Goal: Task Accomplishment & Management: Manage account settings

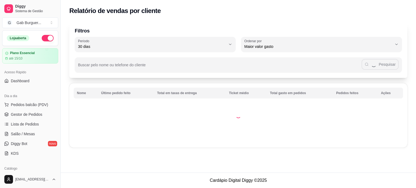
select select "30"
select select "HIGHEST_TOTAL_SPENT_WITH_ORDERS"
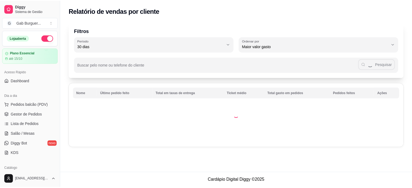
scroll to position [81, 0]
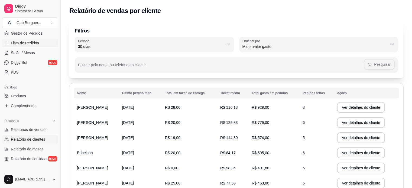
click at [10, 46] on link "Lista de Pedidos" at bounding box center [30, 43] width 56 height 9
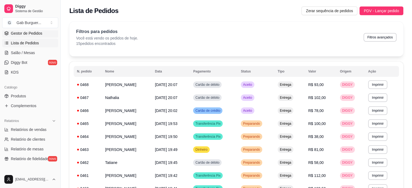
click at [15, 33] on span "Gestor de Pedidos" at bounding box center [26, 33] width 31 height 5
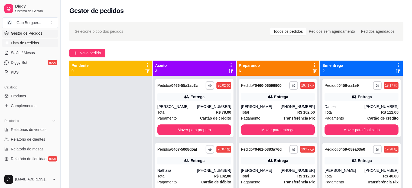
click at [36, 41] on span "Lista de Pedidos" at bounding box center [25, 42] width 28 height 5
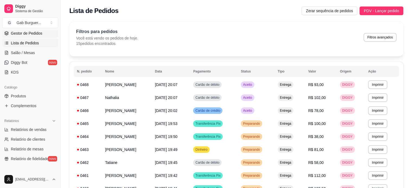
click at [44, 31] on link "Gestor de Pedidos" at bounding box center [30, 33] width 56 height 9
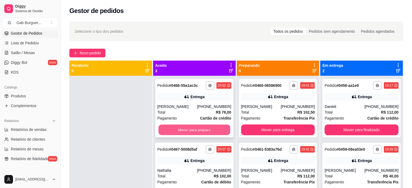
click at [192, 130] on button "Mover para preparo" at bounding box center [194, 130] width 72 height 11
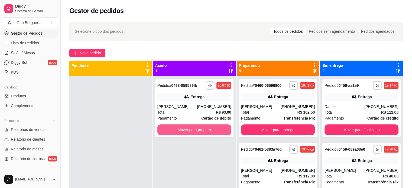
click at [192, 130] on button "Mover para preparo" at bounding box center [194, 130] width 74 height 11
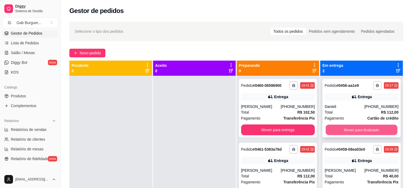
click at [344, 134] on button "Mover para finalizado" at bounding box center [362, 130] width 72 height 11
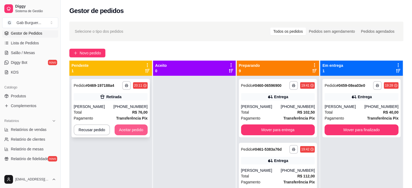
click at [135, 130] on button "Aceitar pedido" at bounding box center [131, 130] width 33 height 11
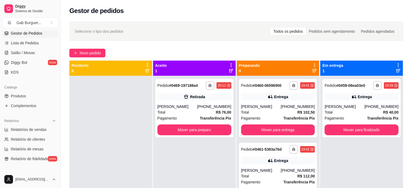
click at [135, 125] on div at bounding box center [110, 170] width 83 height 188
click at [292, 84] on icon "button" at bounding box center [293, 85] width 3 height 3
click at [265, 105] on button "TOMATE MDK-080" at bounding box center [272, 104] width 38 height 8
click at [360, 127] on button "Mover para finalizado" at bounding box center [362, 130] width 74 height 11
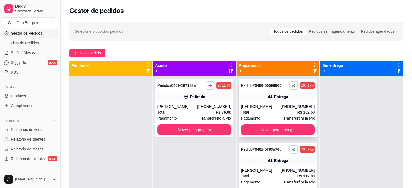
click at [302, 86] on div "19:41" at bounding box center [305, 85] width 8 height 4
click at [298, 130] on button "Mover para entrega" at bounding box center [278, 130] width 74 height 11
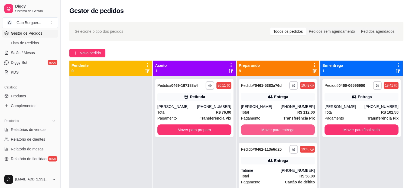
click at [298, 130] on button "Mover para entrega" at bounding box center [278, 130] width 74 height 11
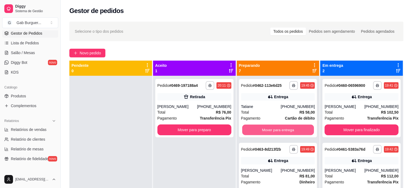
click at [298, 130] on button "Mover para entrega" at bounding box center [278, 130] width 72 height 11
click at [298, 130] on button "Mover para entrega" at bounding box center [278, 130] width 74 height 11
click at [298, 130] on button "Mover para entrega" at bounding box center [278, 130] width 72 height 11
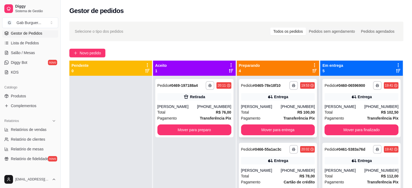
click at [301, 88] on div "19:53" at bounding box center [305, 85] width 8 height 4
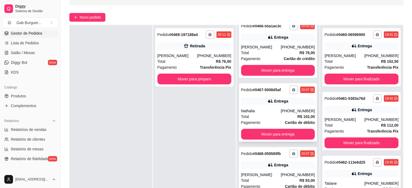
scroll to position [81, 0]
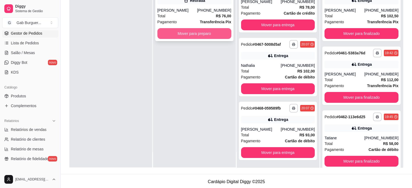
click at [201, 37] on button "Mover para preparo" at bounding box center [194, 33] width 74 height 11
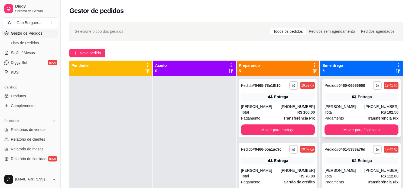
scroll to position [27, 0]
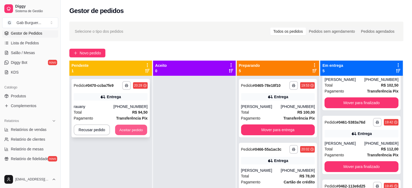
click at [125, 129] on button "Aceitar pedido" at bounding box center [131, 130] width 32 height 11
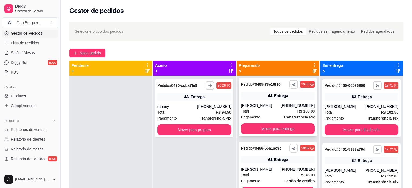
scroll to position [0, 0]
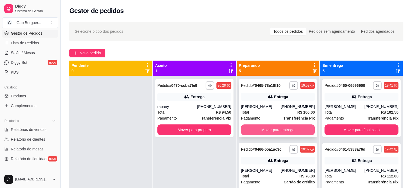
click at [262, 131] on button "Mover para entrega" at bounding box center [278, 130] width 74 height 11
click at [284, 125] on button "Mover para entrega" at bounding box center [278, 130] width 74 height 11
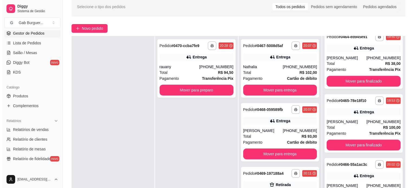
scroll to position [82, 0]
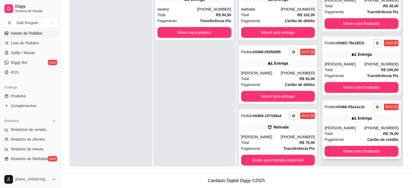
click at [330, 105] on span "Pedido" at bounding box center [331, 107] width 12 height 4
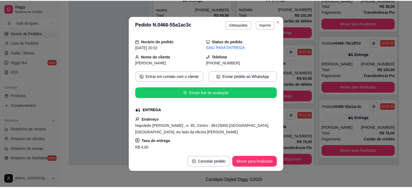
scroll to position [27, 0]
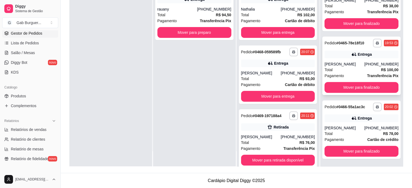
click at [338, 70] on div "Total R$ 100,00" at bounding box center [362, 70] width 74 height 6
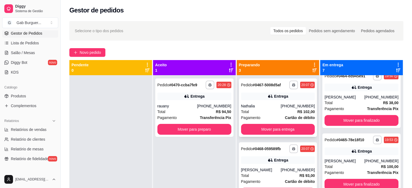
scroll to position [0, 0]
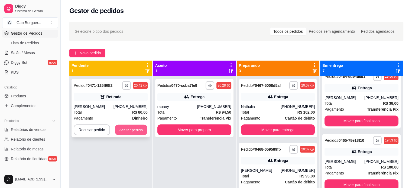
click at [127, 126] on button "Aceitar pedido" at bounding box center [131, 130] width 32 height 11
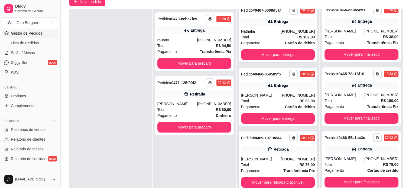
scroll to position [82, 0]
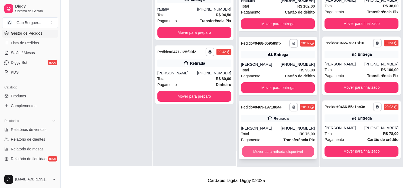
click at [286, 149] on button "Mover para retirada disponível" at bounding box center [278, 152] width 72 height 11
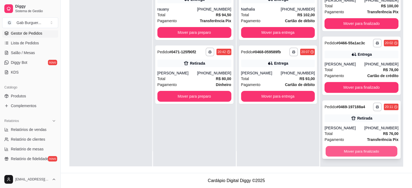
click at [356, 149] on button "Mover para finalizado" at bounding box center [362, 151] width 72 height 11
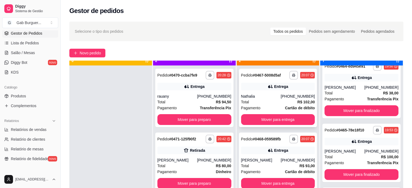
scroll to position [15, 0]
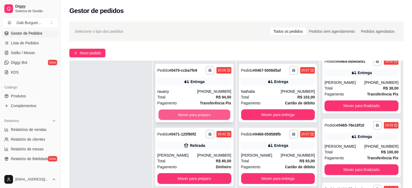
click at [167, 115] on button "Mover para preparo" at bounding box center [194, 115] width 72 height 11
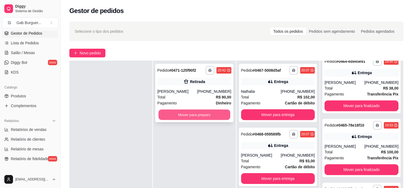
click at [170, 113] on button "Mover para preparo" at bounding box center [194, 115] width 72 height 11
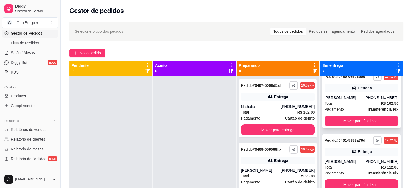
scroll to position [0, 0]
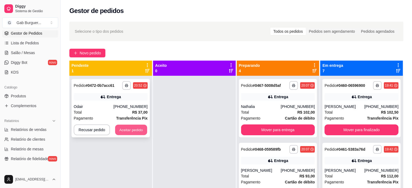
click at [131, 127] on button "Aceitar pedido" at bounding box center [131, 130] width 32 height 11
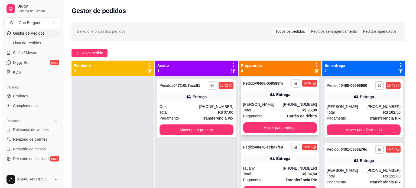
scroll to position [73, 0]
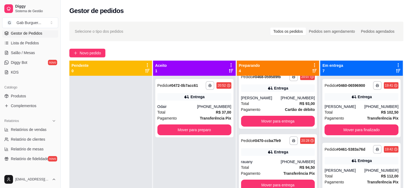
click at [286, 75] on div "Preparando 4" at bounding box center [278, 68] width 83 height 15
click at [292, 77] on icon "button" at bounding box center [293, 77] width 3 height 1
click at [282, 92] on button "TOMATE MDK-080" at bounding box center [272, 95] width 39 height 9
click at [192, 85] on div "**********" at bounding box center [194, 85] width 74 height 9
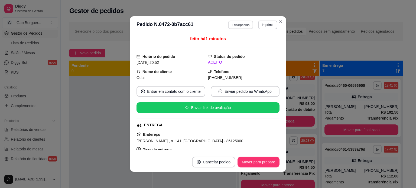
click at [233, 22] on button "Editar pedido" at bounding box center [240, 25] width 25 height 8
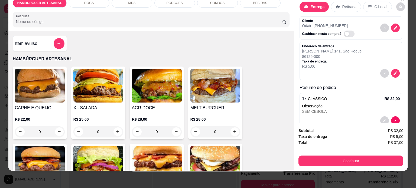
scroll to position [0, 0]
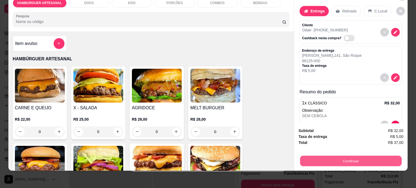
click at [348, 156] on button "Continuar" at bounding box center [351, 161] width 102 height 11
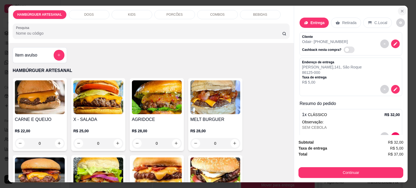
click at [400, 9] on icon "Close" at bounding box center [402, 11] width 4 height 4
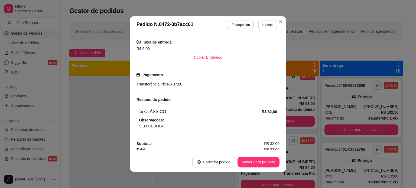
scroll to position [109, 0]
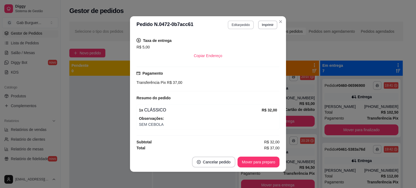
click at [228, 24] on button "Editar pedido" at bounding box center [241, 25] width 26 height 9
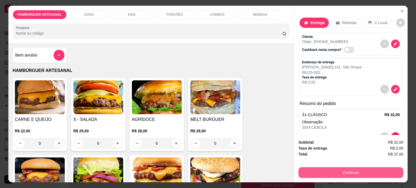
click at [315, 167] on button "Continuar" at bounding box center [351, 172] width 105 height 11
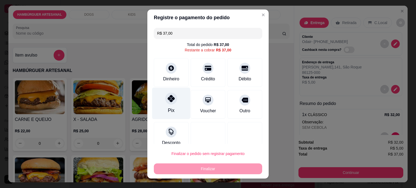
click at [170, 102] on icon at bounding box center [171, 98] width 7 height 7
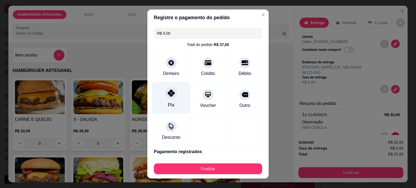
click at [168, 103] on div "Pix" at bounding box center [171, 105] width 7 height 7
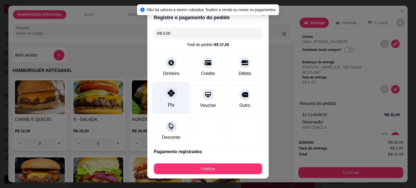
click at [168, 92] on icon at bounding box center [171, 93] width 7 height 7
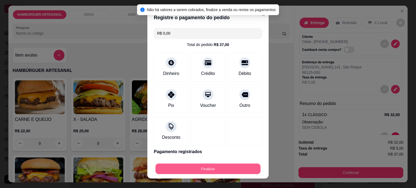
click at [181, 168] on button "Finalizar" at bounding box center [207, 169] width 105 height 11
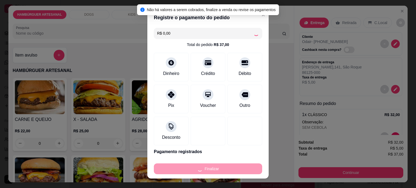
type input "-R$ 37,00"
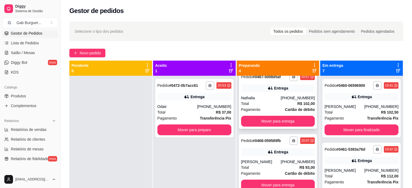
scroll to position [0, 0]
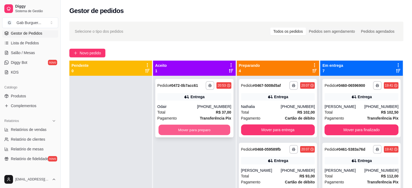
click at [206, 128] on button "Mover para preparo" at bounding box center [194, 130] width 72 height 11
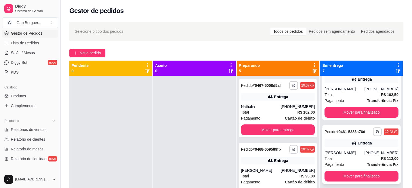
scroll to position [27, 0]
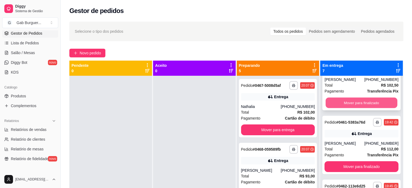
click at [369, 102] on button "Mover para finalizado" at bounding box center [362, 103] width 72 height 11
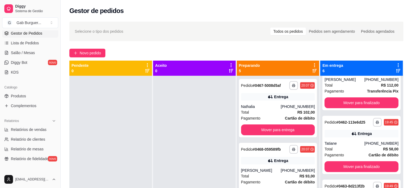
scroll to position [0, 0]
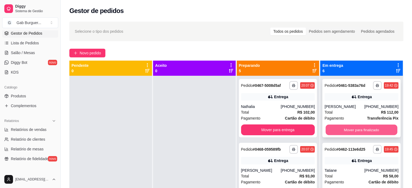
click at [361, 130] on button "Mover para finalizado" at bounding box center [362, 130] width 72 height 11
click at [360, 129] on button "Mover para finalizado" at bounding box center [362, 130] width 74 height 11
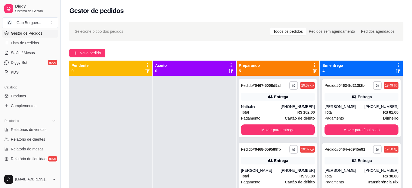
click at [360, 129] on div "**********" at bounding box center [361, 108] width 78 height 59
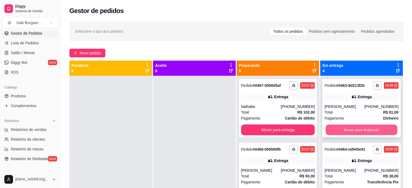
click at [350, 134] on button "Mover para finalizado" at bounding box center [362, 130] width 72 height 11
click at [350, 133] on button "Mover para finalizado" at bounding box center [362, 130] width 72 height 11
click at [348, 131] on button "Mover para finalizado" at bounding box center [362, 130] width 74 height 11
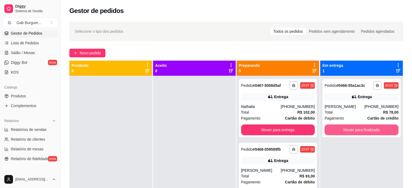
click at [348, 131] on button "Mover para finalizado" at bounding box center [362, 130] width 74 height 11
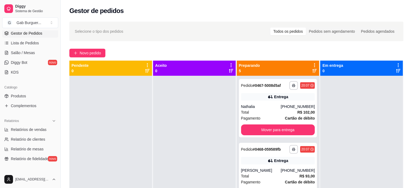
click at [287, 130] on button "Mover para entrega" at bounding box center [278, 130] width 74 height 11
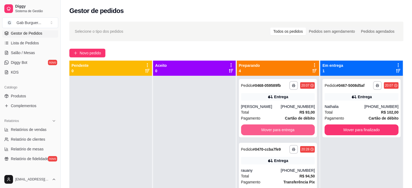
click at [287, 130] on button "Mover para entrega" at bounding box center [278, 130] width 74 height 11
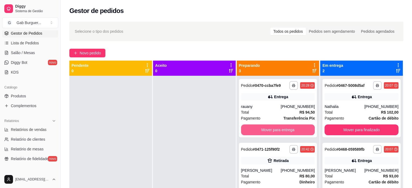
click at [287, 130] on button "Mover para entrega" at bounding box center [278, 130] width 74 height 11
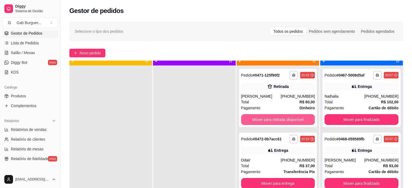
scroll to position [15, 0]
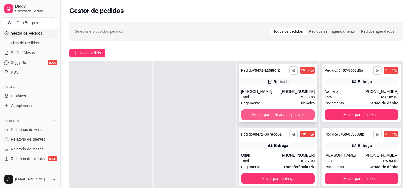
click at [258, 113] on button "Mover para retirada disponível" at bounding box center [278, 114] width 74 height 11
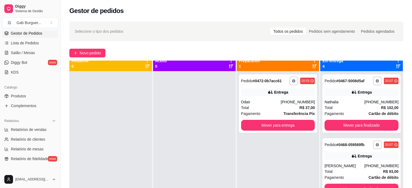
scroll to position [0, 0]
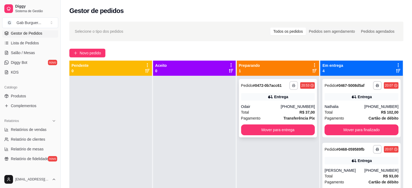
click at [293, 86] on button "button" at bounding box center [293, 85] width 9 height 9
click at [278, 105] on button "TOMATE MDK-080" at bounding box center [276, 104] width 38 height 8
click at [247, 130] on button "Mover para entrega" at bounding box center [278, 130] width 74 height 11
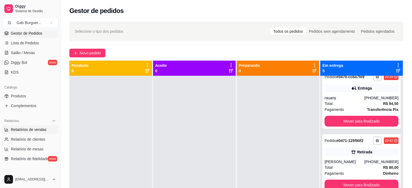
click at [25, 131] on span "Relatórios de vendas" at bounding box center [29, 129] width 36 height 5
select select "ALL"
select select "0"
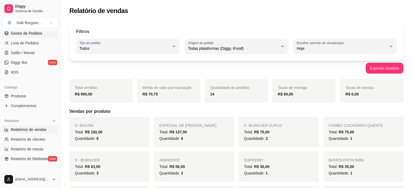
click at [34, 35] on span "Gestor de Pedidos" at bounding box center [26, 33] width 31 height 5
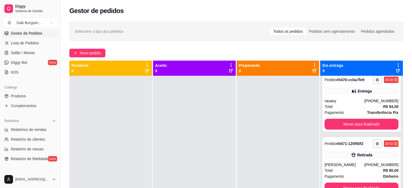
scroll to position [137, 0]
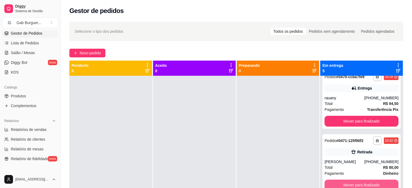
click at [354, 186] on button "Mover para finalizado" at bounding box center [362, 185] width 74 height 11
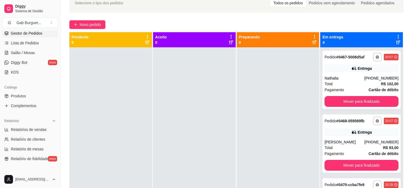
scroll to position [28, 0]
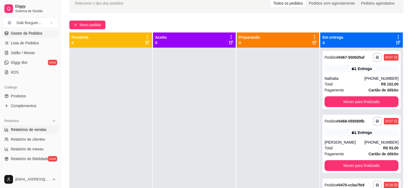
click at [32, 134] on link "Relatórios de vendas" at bounding box center [30, 129] width 56 height 9
select select "ALL"
select select "0"
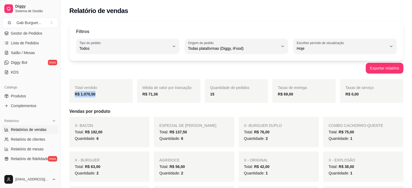
drag, startPoint x: 98, startPoint y: 98, endPoint x: 70, endPoint y: 98, distance: 27.4
click at [70, 98] on div "Total vendido R$ 1.070,50" at bounding box center [100, 91] width 63 height 24
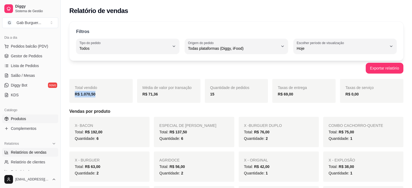
scroll to position [27, 0]
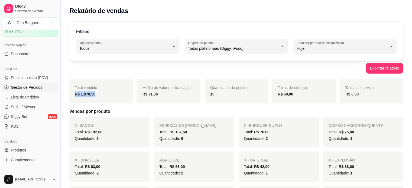
click at [49, 91] on link "Gestor de Pedidos" at bounding box center [30, 87] width 56 height 9
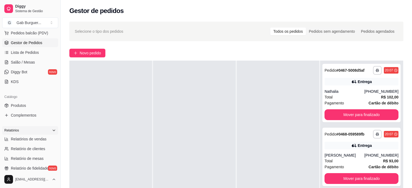
scroll to position [81, 0]
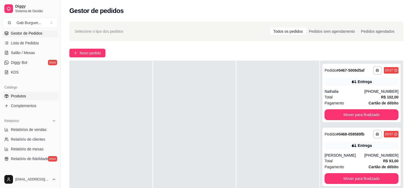
click at [14, 92] on link "Produtos" at bounding box center [30, 96] width 56 height 9
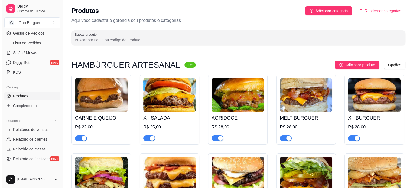
scroll to position [54, 0]
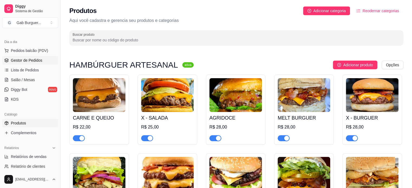
click at [28, 62] on span "Gestor de Pedidos" at bounding box center [26, 60] width 31 height 5
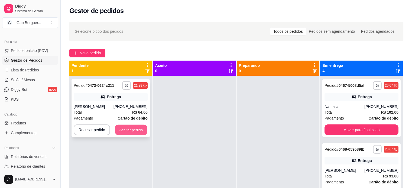
click at [145, 132] on button "Aceitar pedido" at bounding box center [131, 130] width 32 height 11
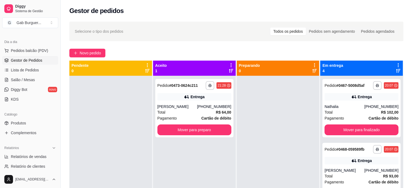
click at [96, 48] on div "**********" at bounding box center [236, 136] width 351 height 237
click at [100, 54] on span "Novo pedido" at bounding box center [90, 53] width 21 height 6
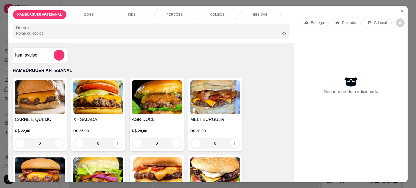
click at [344, 90] on p "Nenhum produto adicionado" at bounding box center [351, 92] width 54 height 7
click at [57, 53] on icon "add-separate-item" at bounding box center [59, 55] width 4 height 4
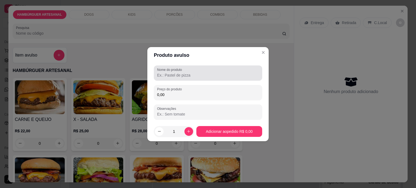
click at [180, 76] on input "Nome do produto" at bounding box center [208, 75] width 102 height 5
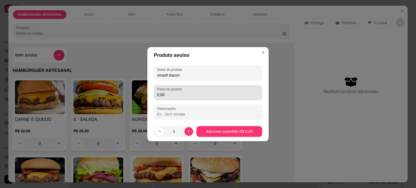
type input "smash bacon"
click at [170, 94] on input "0,00" at bounding box center [208, 94] width 102 height 5
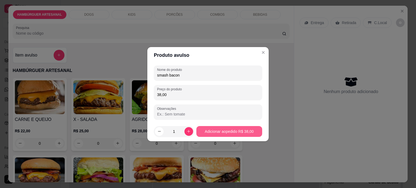
type input "38,00"
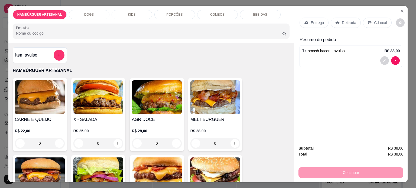
click at [319, 24] on div "Entrega" at bounding box center [314, 23] width 29 height 10
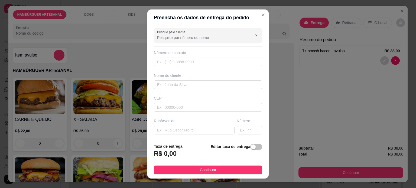
drag, startPoint x: 171, startPoint y: 84, endPoint x: 155, endPoint y: 73, distance: 18.9
click at [155, 73] on div "Nome do cliente" at bounding box center [208, 75] width 108 height 5
paste input "[STREET_ADDRESS][PERSON_NAME]"
type input "[STREET_ADDRESS][PERSON_NAME]"
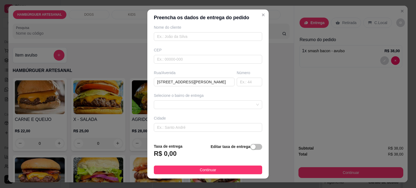
scroll to position [14, 0]
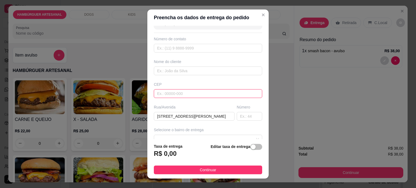
click at [172, 91] on input "text" at bounding box center [208, 93] width 108 height 9
type input "86125000"
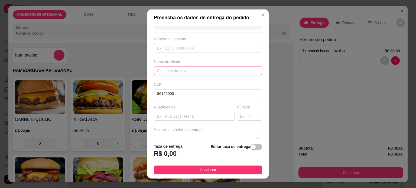
click at [165, 72] on input "text" at bounding box center [208, 71] width 108 height 9
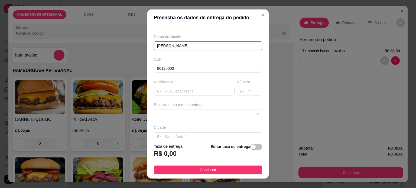
scroll to position [68, 0]
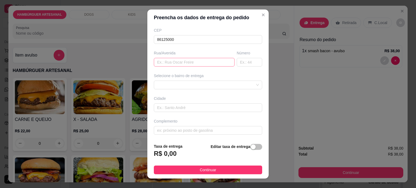
type input "[PERSON_NAME]"
click at [179, 62] on input "text" at bounding box center [194, 62] width 81 height 9
click at [252, 84] on div "Selecione o bairro de entrega" at bounding box center [208, 81] width 111 height 16
click at [249, 84] on div at bounding box center [208, 85] width 108 height 9
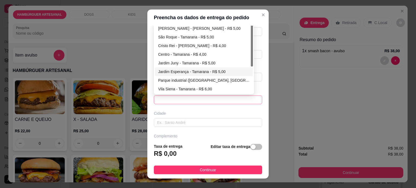
scroll to position [41, 0]
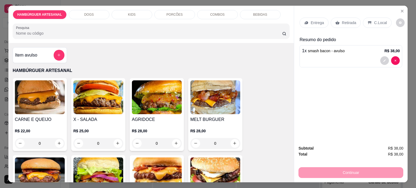
click at [315, 22] on p "Entrega" at bounding box center [317, 22] width 13 height 5
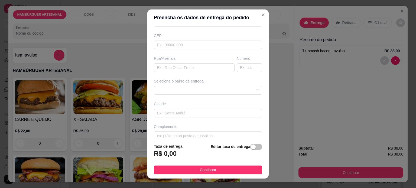
scroll to position [68, 0]
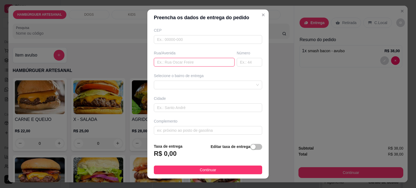
click at [178, 62] on input "text" at bounding box center [194, 62] width 81 height 9
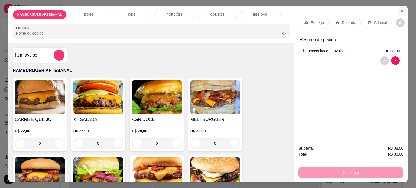
click at [400, 9] on icon "Close" at bounding box center [402, 11] width 4 height 4
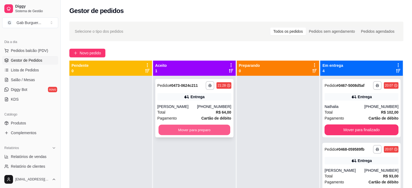
click at [179, 129] on button "Mover para preparo" at bounding box center [194, 130] width 72 height 11
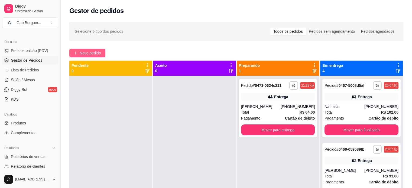
click at [85, 57] on button "Novo pedido" at bounding box center [87, 53] width 36 height 9
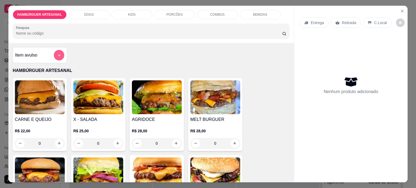
click at [60, 54] on button "add-separate-item" at bounding box center [59, 55] width 11 height 11
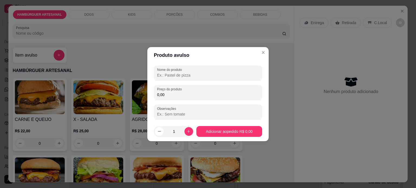
click at [171, 77] on input "Nome do produto" at bounding box center [208, 75] width 102 height 5
type input "s"
type input "smash bacon"
drag, startPoint x: 189, startPoint y: 97, endPoint x: 141, endPoint y: 96, distance: 48.0
click at [141, 96] on div "Produto avulso Nome do produto smash bacon Preço do produto 0,00 Observações 1 …" at bounding box center [208, 94] width 416 height 188
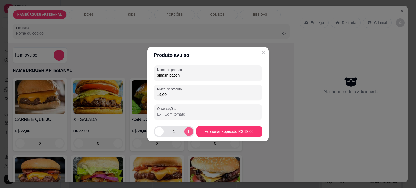
type input "19,00"
click at [184, 130] on button "increase-product-quantity" at bounding box center [188, 131] width 9 height 9
type input "2"
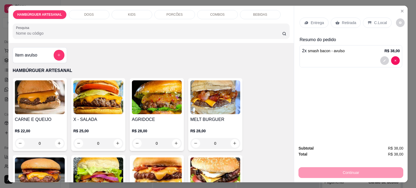
click at [317, 20] on p "Entrega" at bounding box center [317, 22] width 13 height 5
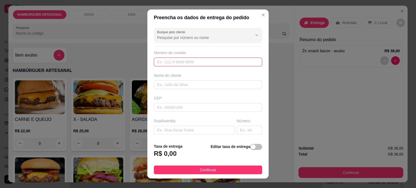
click at [175, 59] on input "text" at bounding box center [208, 62] width 108 height 9
type input "[PHONE_NUMBER]"
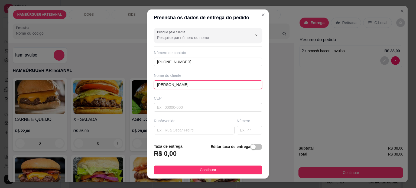
type input "[PERSON_NAME]"
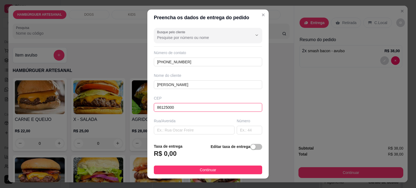
type input "86125000"
paste input "rua [PERSON_NAME]"
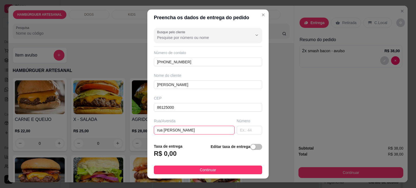
type input "rua [PERSON_NAME]"
type input "480"
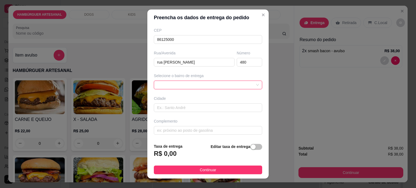
click at [195, 86] on div at bounding box center [208, 85] width 108 height 9
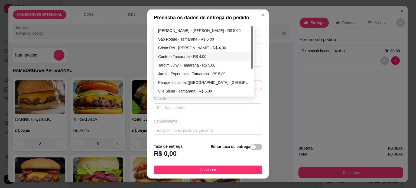
click at [202, 55] on div "Centro - Tamarana - R$ 4,00" at bounding box center [204, 57] width 92 height 6
type input "Tamarana"
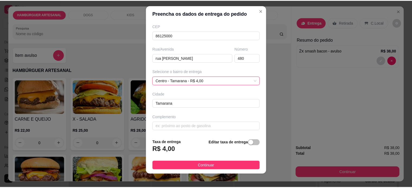
scroll to position [8, 0]
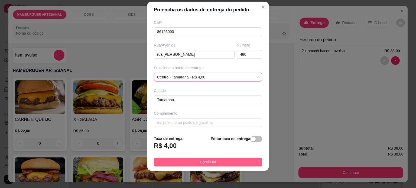
click at [200, 161] on span "Continuar" at bounding box center [208, 162] width 17 height 6
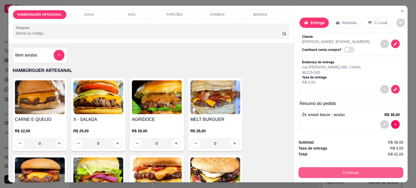
click at [342, 171] on button "Continuar" at bounding box center [351, 172] width 105 height 11
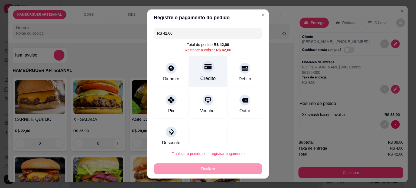
click at [199, 72] on div "Crédito" at bounding box center [208, 72] width 38 height 32
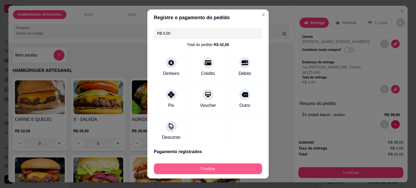
click at [212, 165] on button "Finalizar" at bounding box center [208, 169] width 108 height 11
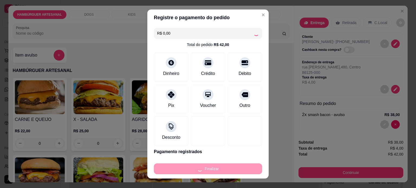
type input "-R$ 42,00"
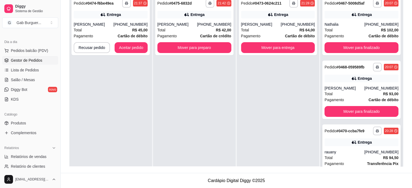
scroll to position [1, 0]
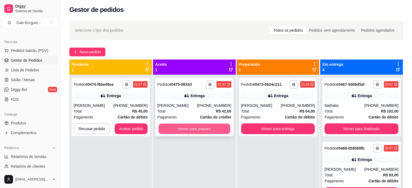
click at [178, 131] on button "Mover para preparo" at bounding box center [194, 129] width 72 height 11
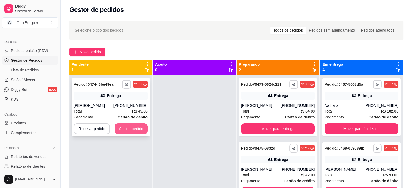
click at [138, 128] on button "Aceitar pedido" at bounding box center [131, 129] width 33 height 11
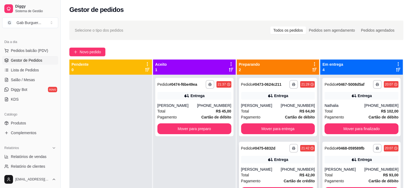
scroll to position [15, 0]
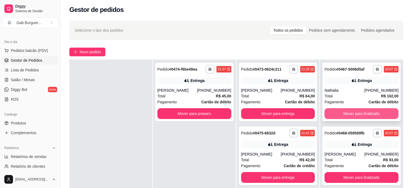
click at [358, 118] on button "Mover para finalizado" at bounding box center [362, 113] width 74 height 11
click at [359, 115] on button "Mover para finalizado" at bounding box center [362, 113] width 74 height 11
click at [359, 115] on button "Mover para finalizado" at bounding box center [362, 114] width 72 height 11
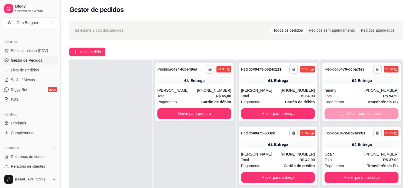
click at [359, 172] on button "Mover para finalizado" at bounding box center [362, 177] width 74 height 11
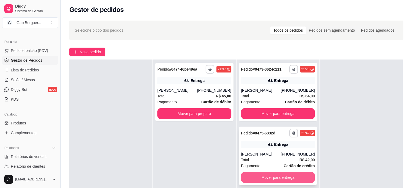
click at [271, 177] on button "Mover para entrega" at bounding box center [278, 177] width 74 height 11
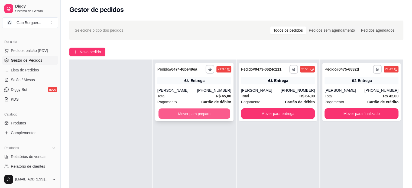
click at [191, 116] on button "Mover para preparo" at bounding box center [194, 114] width 72 height 11
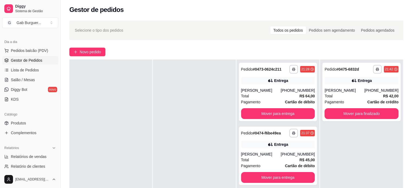
click at [202, 127] on div at bounding box center [194, 154] width 83 height 188
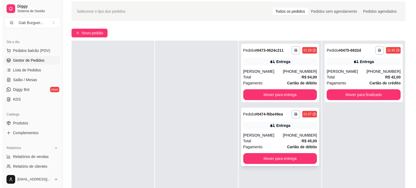
scroll to position [28, 0]
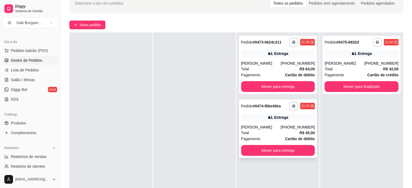
click at [270, 134] on div "Total R$ 45,00" at bounding box center [278, 133] width 74 height 6
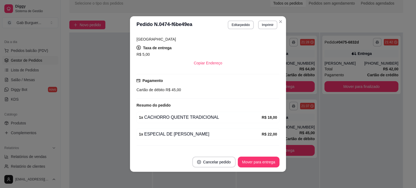
scroll to position [112, 0]
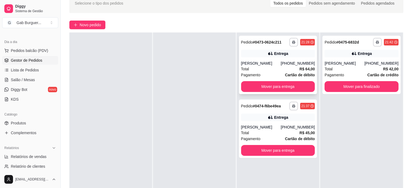
click at [285, 63] on div "[PHONE_NUMBER]" at bounding box center [298, 63] width 34 height 5
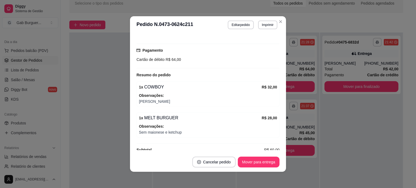
scroll to position [140, 0]
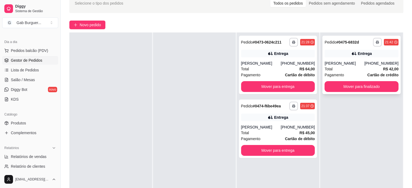
click at [357, 73] on div "Pagamento Cartão de crédito" at bounding box center [362, 75] width 74 height 6
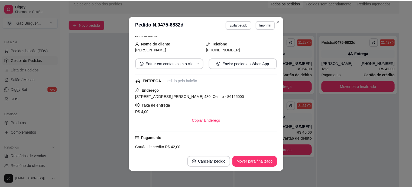
scroll to position [79, 0]
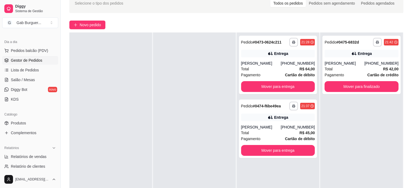
click at [334, 134] on div "**********" at bounding box center [361, 127] width 83 height 188
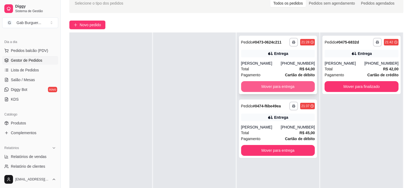
click at [287, 84] on button "Mover para entrega" at bounding box center [278, 86] width 74 height 11
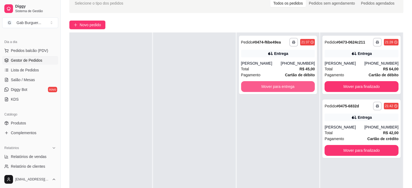
click at [287, 84] on button "Mover para entrega" at bounding box center [278, 86] width 74 height 11
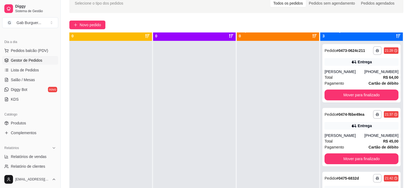
scroll to position [0, 0]
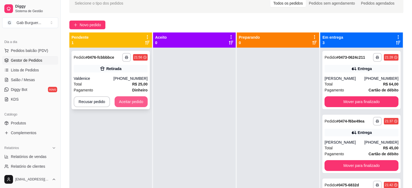
click at [134, 101] on button "Aceitar pedido" at bounding box center [131, 101] width 33 height 11
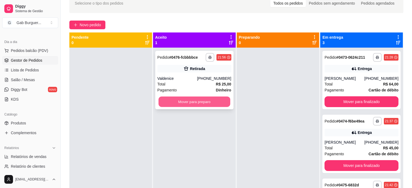
click at [177, 101] on button "Mover para preparo" at bounding box center [194, 102] width 72 height 11
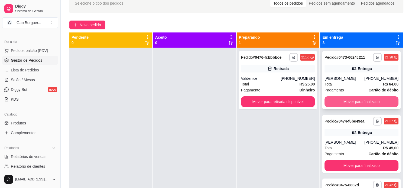
click at [367, 101] on button "Mover para finalizado" at bounding box center [362, 101] width 74 height 11
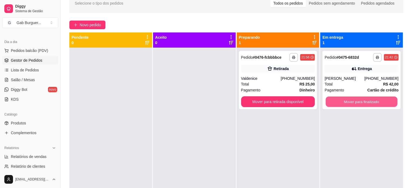
click at [367, 101] on button "Mover para finalizado" at bounding box center [362, 102] width 72 height 11
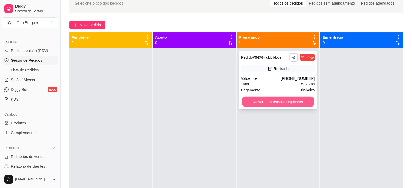
click at [293, 104] on button "Mover para retirada disponível" at bounding box center [278, 102] width 72 height 11
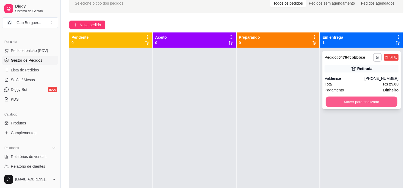
click at [358, 103] on button "Mover para finalizado" at bounding box center [362, 102] width 72 height 11
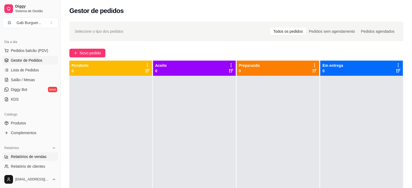
click at [34, 156] on span "Relatórios de vendas" at bounding box center [29, 156] width 36 height 5
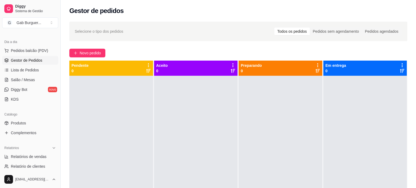
select select "ALL"
select select "0"
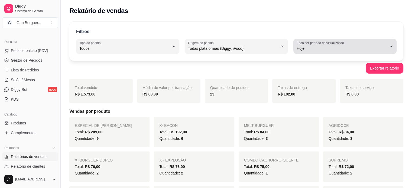
click at [319, 46] on span "Hoje" at bounding box center [342, 48] width 90 height 5
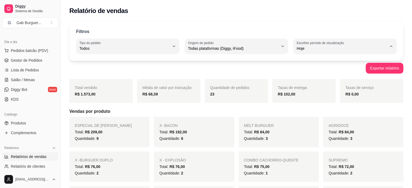
click at [318, 82] on span "7 dias" at bounding box center [343, 78] width 86 height 5
type input "7"
select select "7"
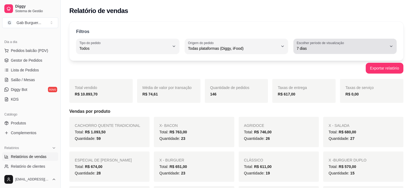
click at [313, 45] on div "7 dias" at bounding box center [342, 46] width 90 height 11
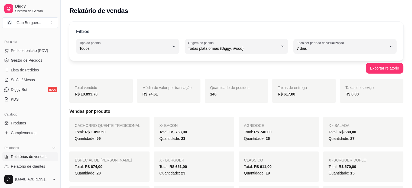
click at [305, 99] on span "30 dias" at bounding box center [343, 96] width 86 height 5
type input "30"
select select "30"
drag, startPoint x: 298, startPoint y: 96, endPoint x: 277, endPoint y: 101, distance: 21.2
click at [277, 101] on div "Taxas de entrega R$ 1.593,00" at bounding box center [303, 91] width 63 height 24
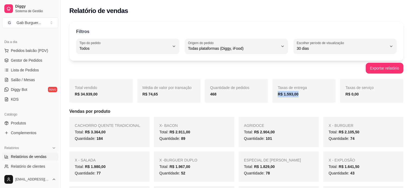
click at [297, 95] on strong "R$ 1.593,00" at bounding box center [288, 94] width 21 height 4
click at [35, 62] on span "Gestor de Pedidos" at bounding box center [26, 60] width 31 height 5
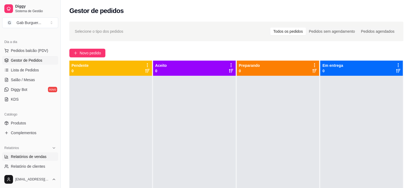
click at [32, 156] on span "Relatórios de vendas" at bounding box center [29, 156] width 36 height 5
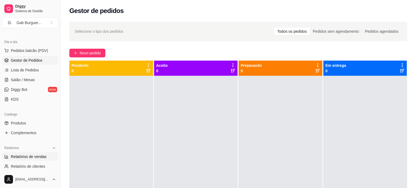
select select "ALL"
select select "0"
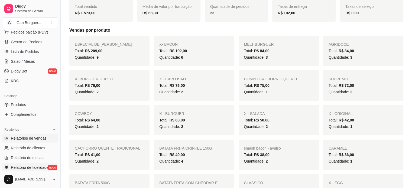
scroll to position [81, 0]
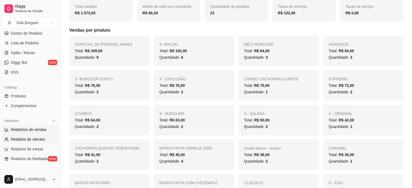
click at [27, 137] on span "Relatório de clientes" at bounding box center [28, 139] width 34 height 5
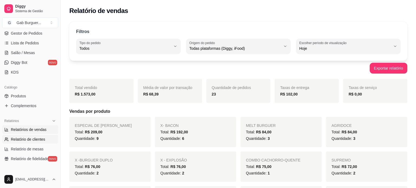
select select "30"
select select "HIGHEST_TOTAL_SPENT_WITH_ORDERS"
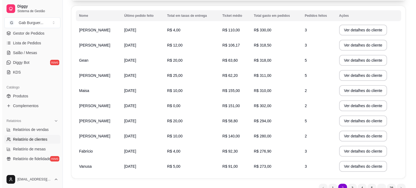
scroll to position [81, 0]
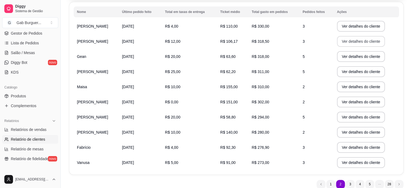
click at [347, 40] on button "Ver detalhes do cliente" at bounding box center [361, 41] width 48 height 11
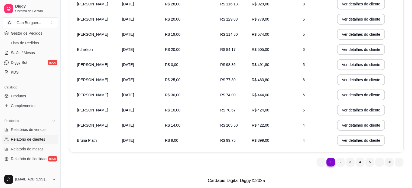
scroll to position [22, 0]
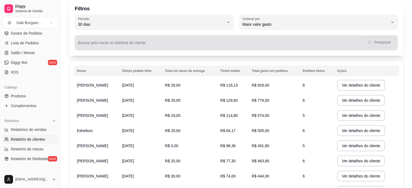
click at [115, 41] on div "Pesquisar" at bounding box center [236, 42] width 317 height 11
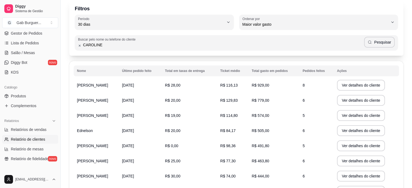
type input "CAROLINE"
click at [387, 41] on button "Pesquisar" at bounding box center [379, 42] width 31 height 11
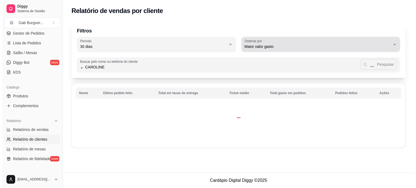
scroll to position [0, 0]
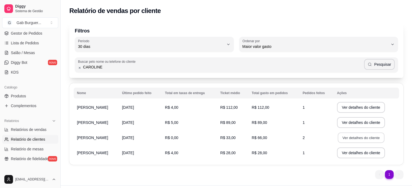
click at [349, 140] on button "Ver detalhes do cliente" at bounding box center [361, 138] width 47 height 11
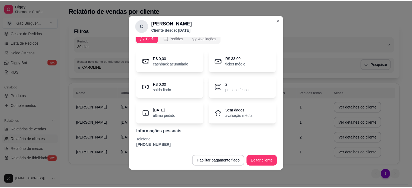
scroll to position [8, 0]
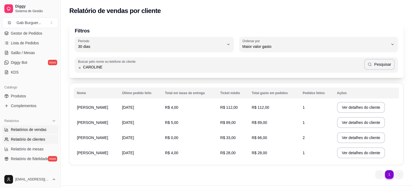
click at [28, 130] on span "Relatórios de vendas" at bounding box center [29, 129] width 36 height 5
select select "ALL"
select select "0"
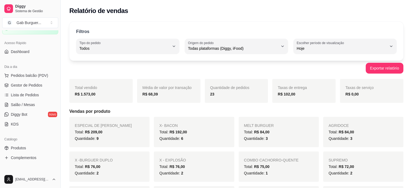
scroll to position [27, 0]
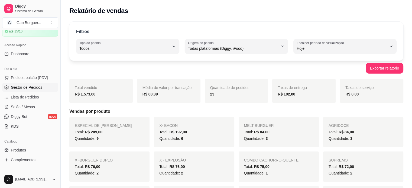
click at [25, 85] on span "Gestor de Pedidos" at bounding box center [26, 87] width 31 height 5
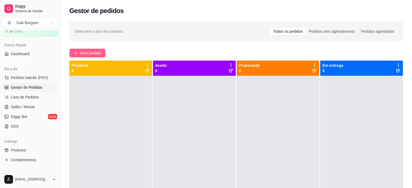
click at [92, 53] on span "Novo pedido" at bounding box center [90, 53] width 21 height 6
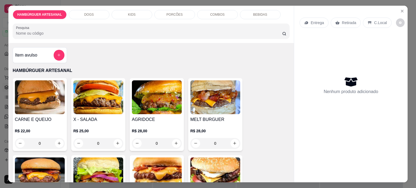
click at [174, 139] on div "0" at bounding box center [157, 143] width 50 height 11
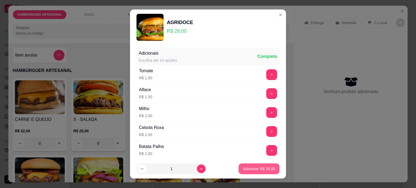
click at [251, 168] on p "Adicionar R$ 28,00" at bounding box center [259, 168] width 32 height 5
type input "1"
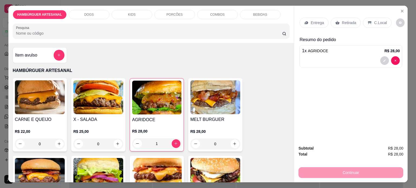
click at [345, 24] on div "Retirada" at bounding box center [346, 23] width 30 height 10
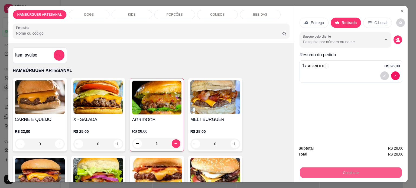
click at [380, 168] on button "Continuar" at bounding box center [351, 173] width 102 height 11
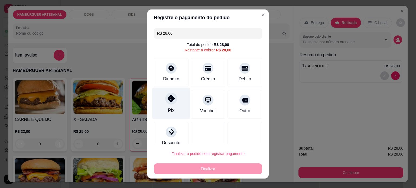
click at [174, 106] on div "Pix" at bounding box center [171, 104] width 38 height 32
type input "R$ 0,00"
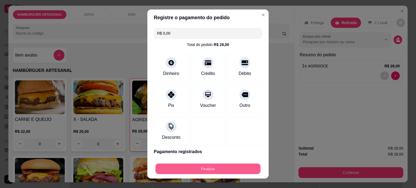
click at [218, 172] on button "Finalizar" at bounding box center [207, 169] width 105 height 11
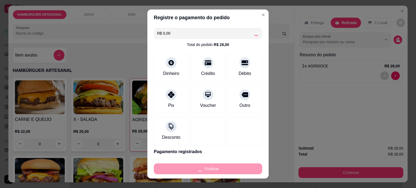
type input "0"
type input "-R$ 28,00"
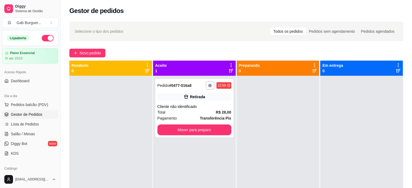
click at [47, 39] on button "button" at bounding box center [48, 38] width 12 height 7
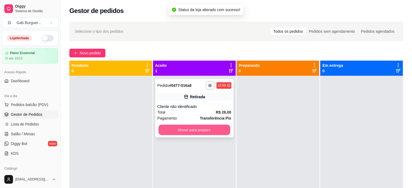
click at [193, 131] on button "Mover para preparo" at bounding box center [194, 130] width 72 height 11
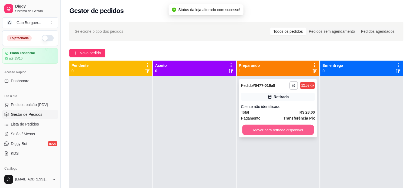
click at [257, 130] on button "Mover para retirada disponível" at bounding box center [278, 130] width 72 height 11
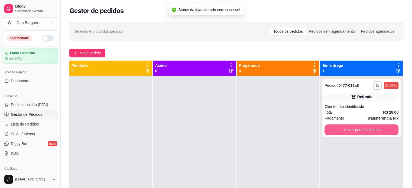
click at [329, 128] on button "Mover para finalizado" at bounding box center [362, 130] width 74 height 11
